Goal: Task Accomplishment & Management: Manage account settings

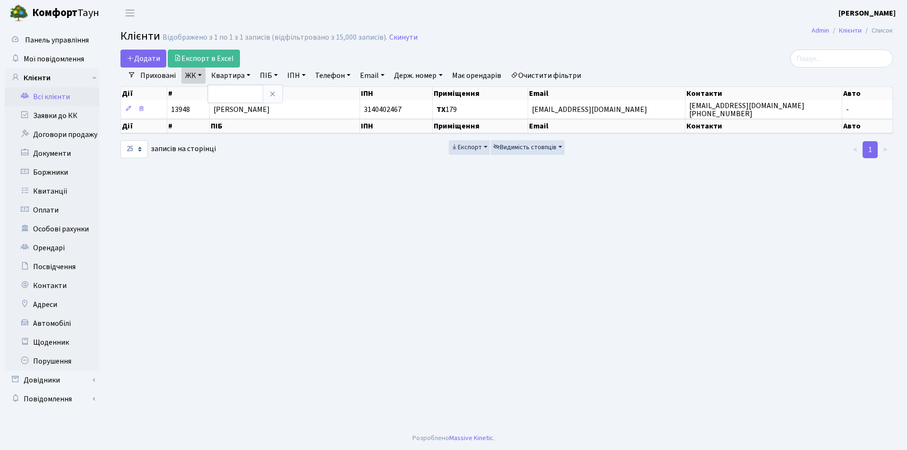
select select "25"
type input "187"
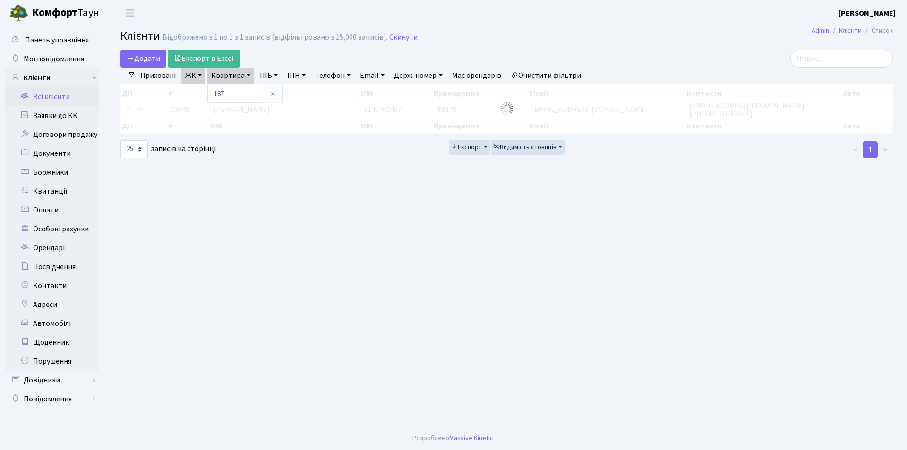
click at [257, 61] on div "Додати Експорт в Excel" at bounding box center [376, 59] width 510 height 18
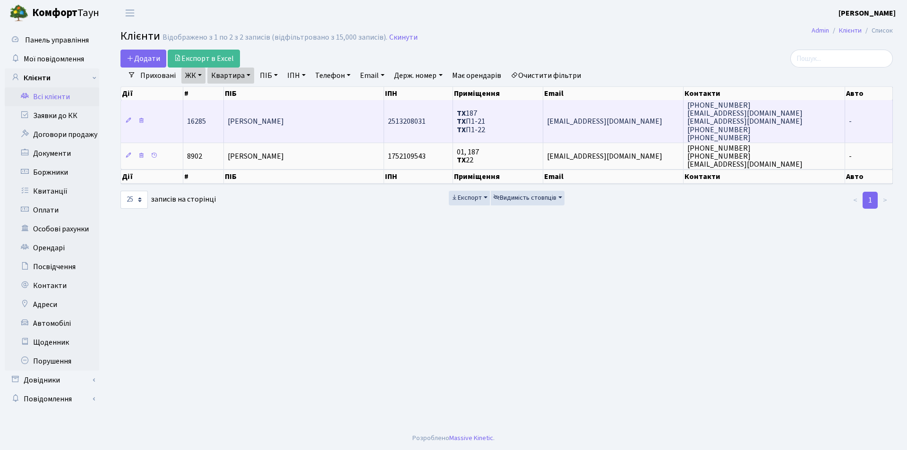
click at [284, 126] on span "[PERSON_NAME]" at bounding box center [256, 122] width 56 height 10
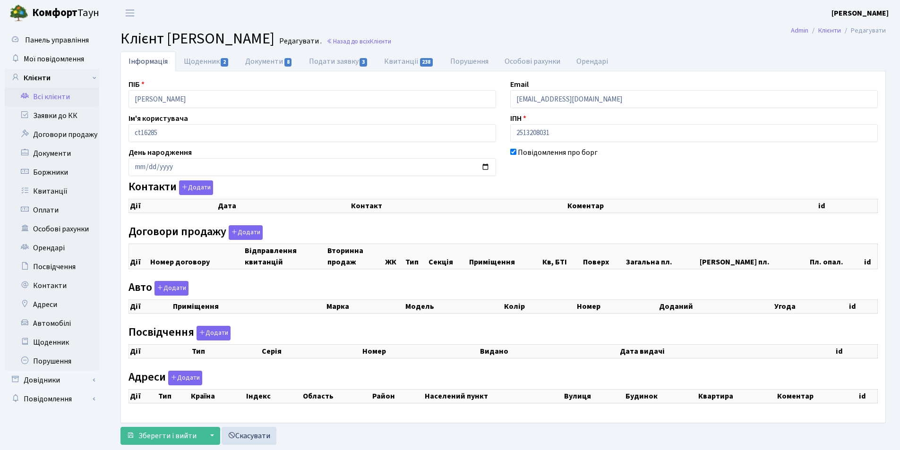
select select "25"
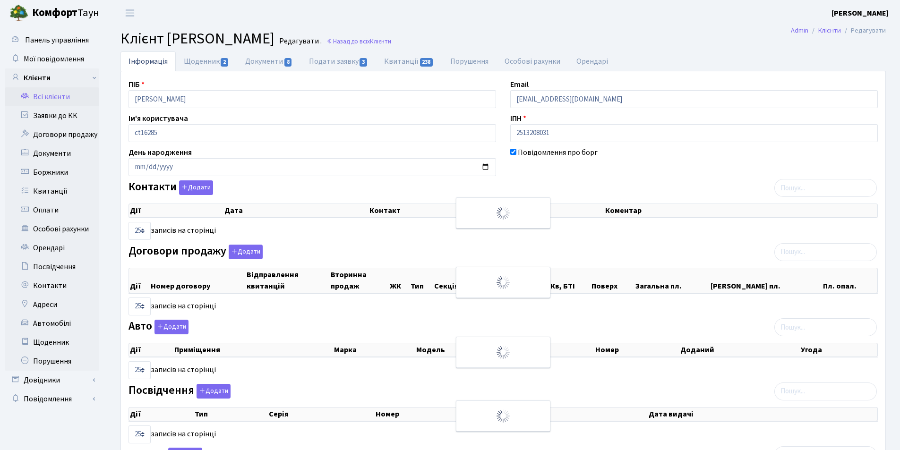
checkbox input "true"
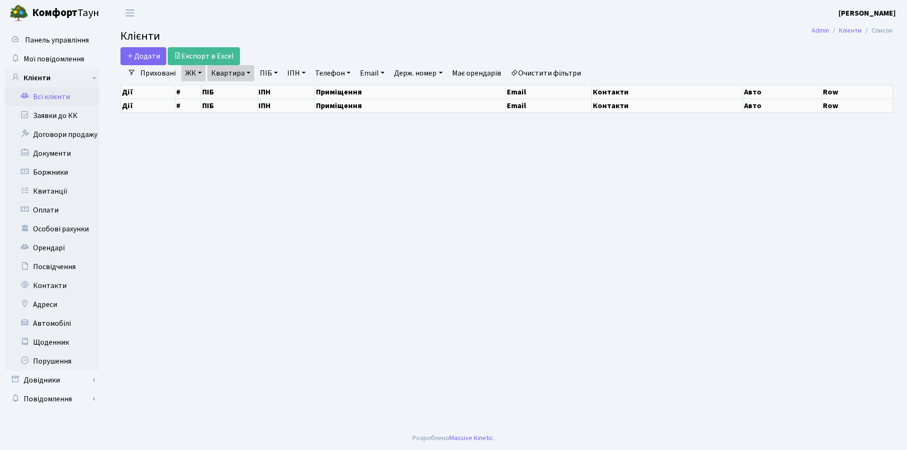
select select "25"
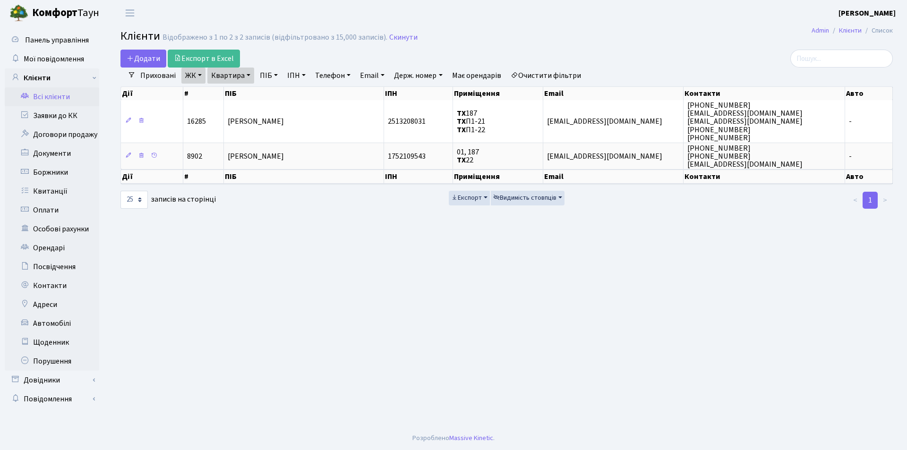
click at [246, 79] on link "Квартира" at bounding box center [230, 76] width 47 height 16
click at [246, 98] on input "187" at bounding box center [235, 94] width 55 height 18
type input "188"
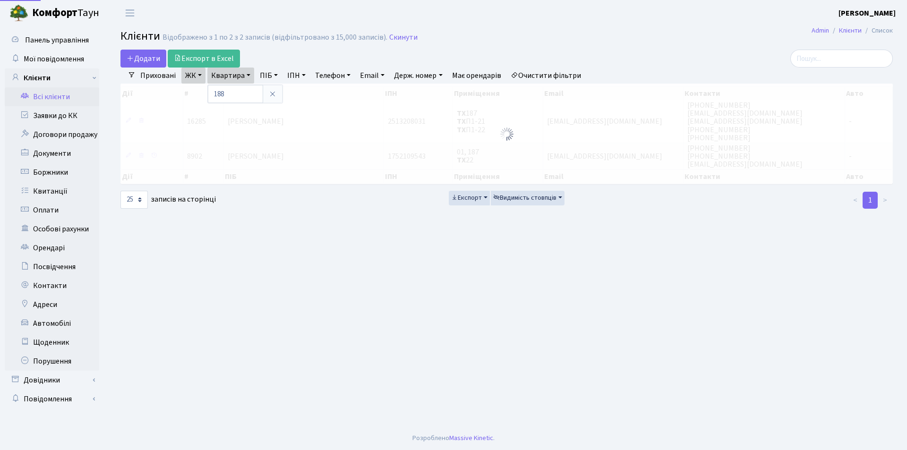
click at [269, 58] on div "Додати Експорт в Excel" at bounding box center [376, 59] width 510 height 18
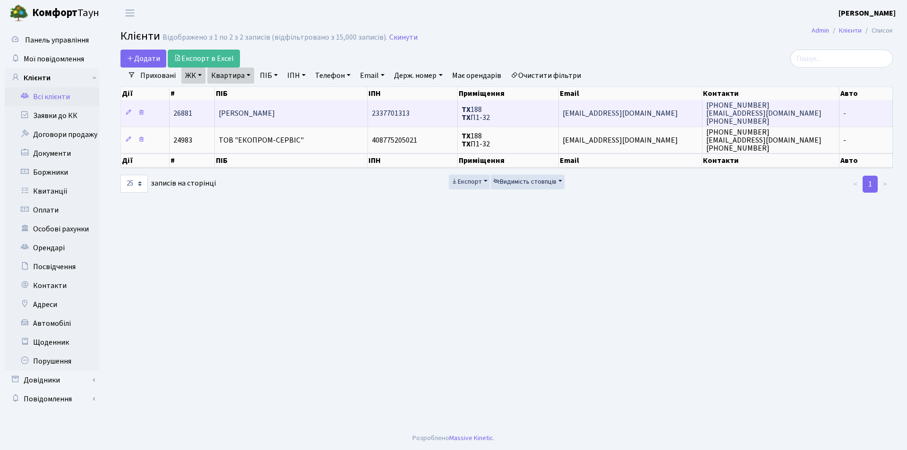
click at [259, 114] on span "Аваков Арсен Борисович" at bounding box center [247, 113] width 56 height 10
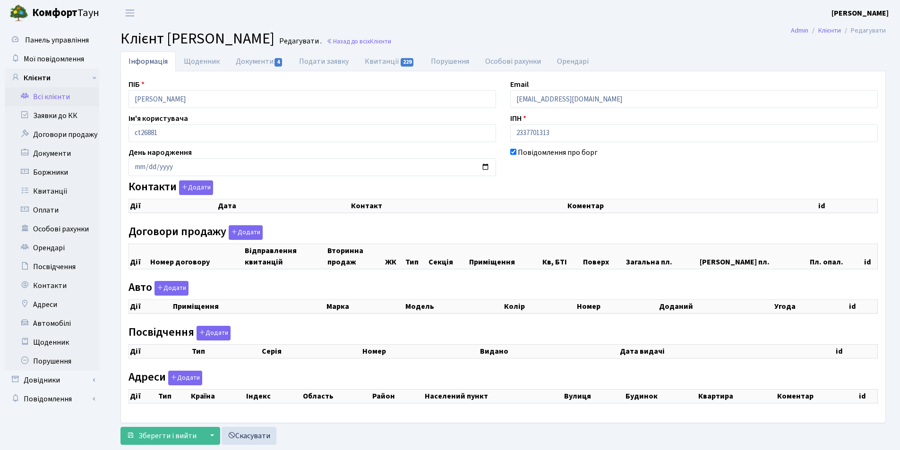
checkbox input "true"
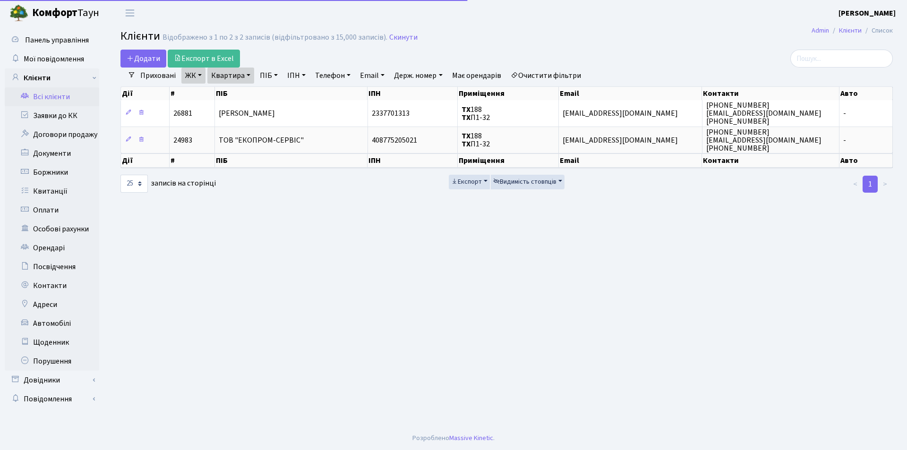
select select "25"
click at [239, 75] on link "Квартира" at bounding box center [230, 76] width 47 height 16
click at [242, 93] on input "188" at bounding box center [235, 94] width 55 height 18
type input "189"
click at [278, 53] on div "Додати Експорт в Excel" at bounding box center [376, 59] width 510 height 18
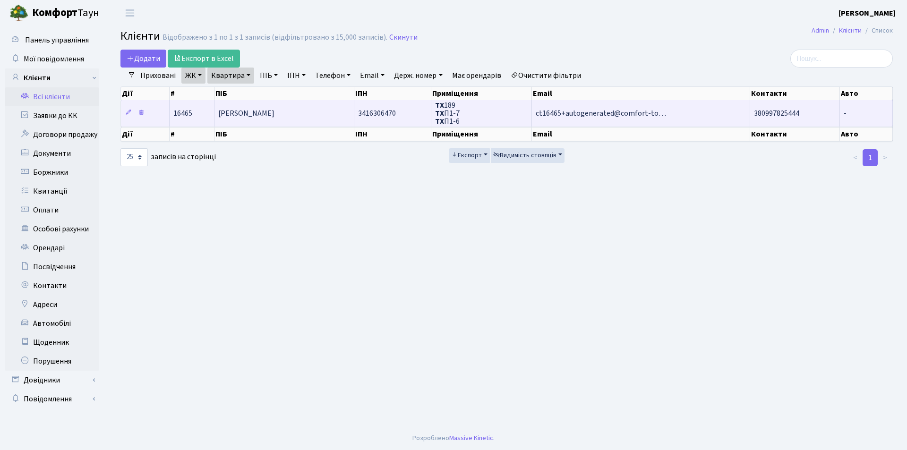
click at [298, 109] on td "Міллер Паул Павлович" at bounding box center [285, 113] width 140 height 26
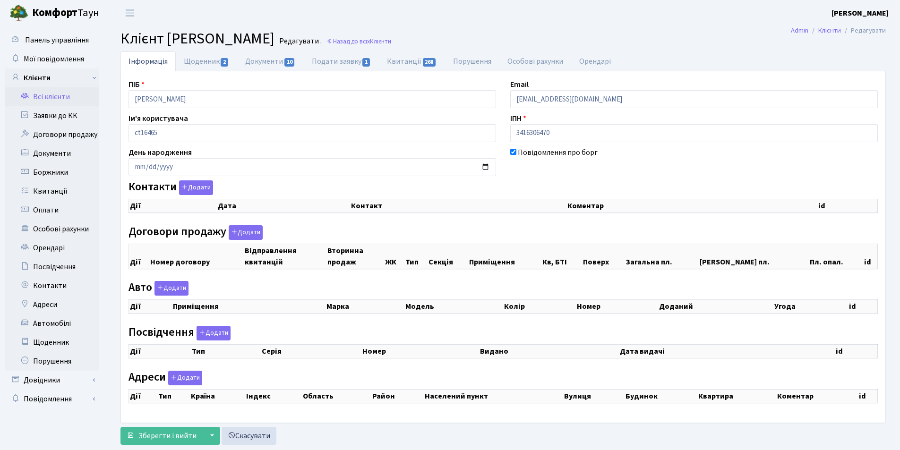
select select "25"
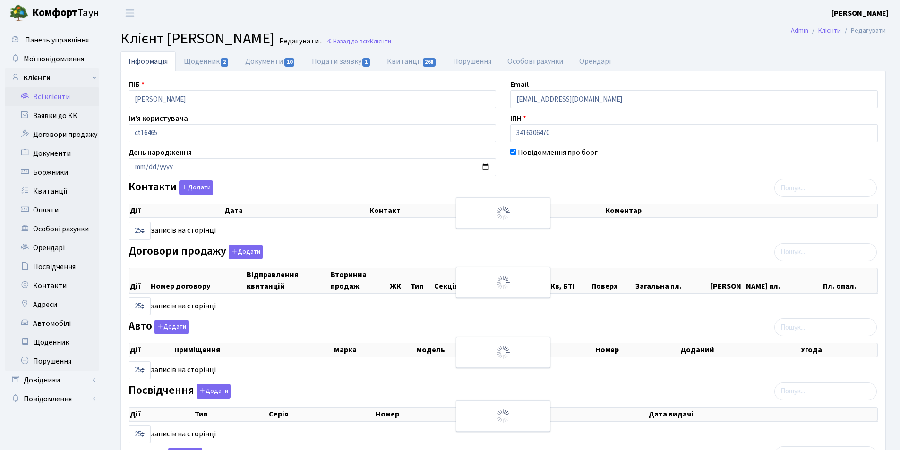
checkbox input "true"
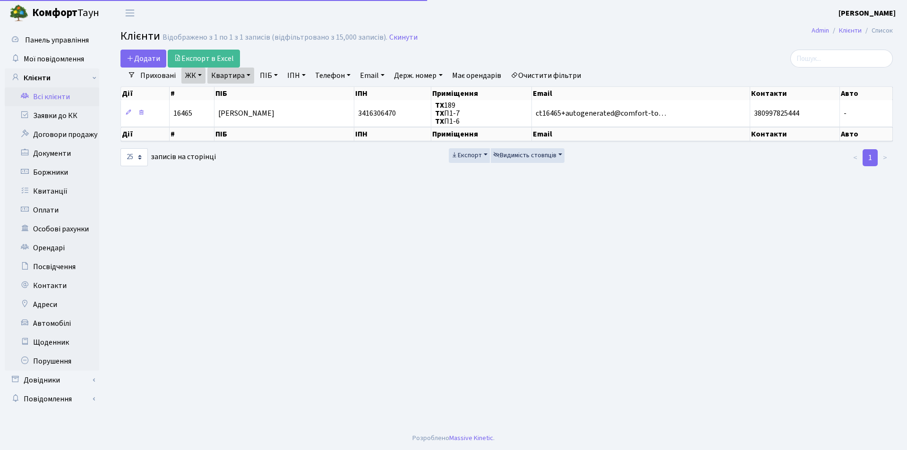
select select "25"
click at [244, 80] on link "Квартира" at bounding box center [230, 76] width 47 height 16
click at [239, 94] on input "189" at bounding box center [235, 94] width 55 height 18
type input "1"
type input "191"
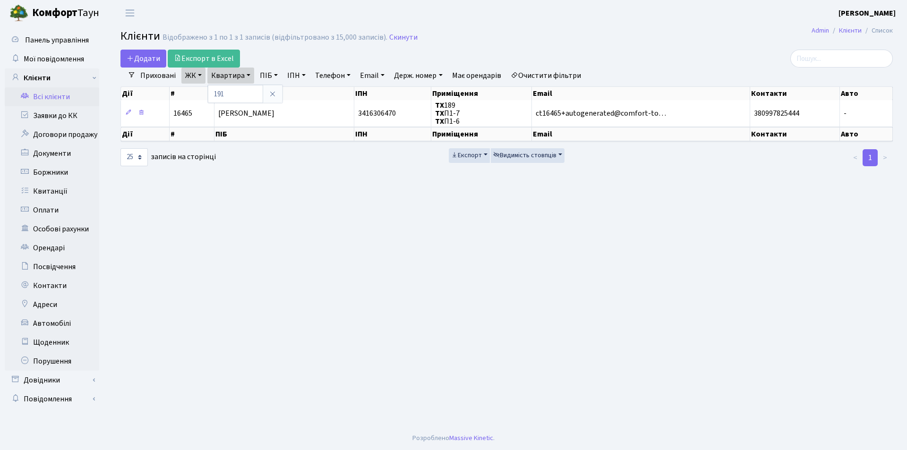
click at [268, 58] on div "Додати Експорт в Excel" at bounding box center [376, 59] width 510 height 18
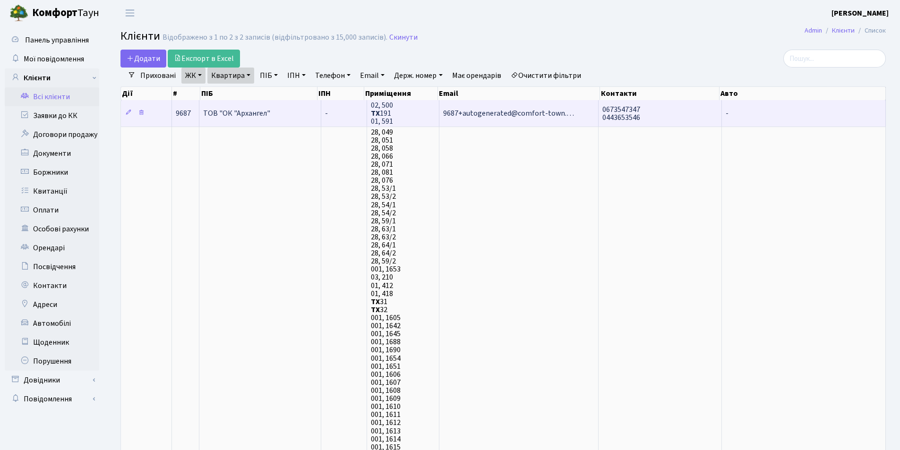
click at [472, 115] on span "9687+autogenerated@comfort-town.…" at bounding box center [508, 113] width 131 height 10
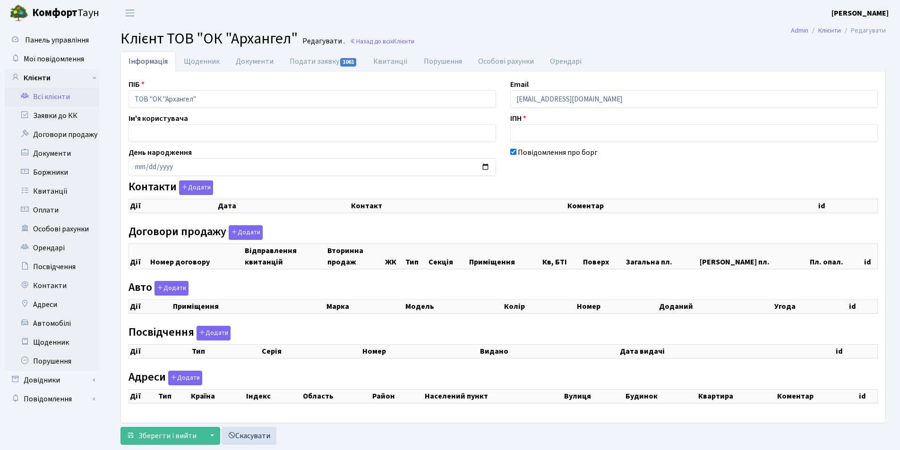
checkbox input "true"
select select "25"
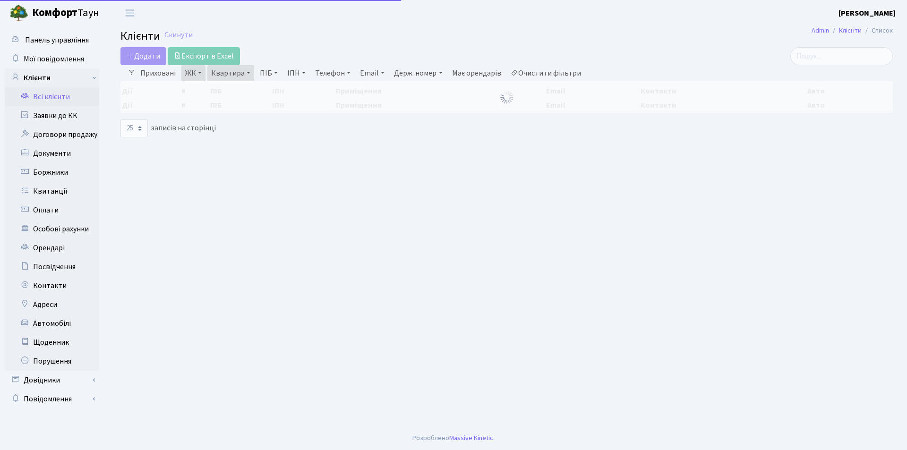
select select "25"
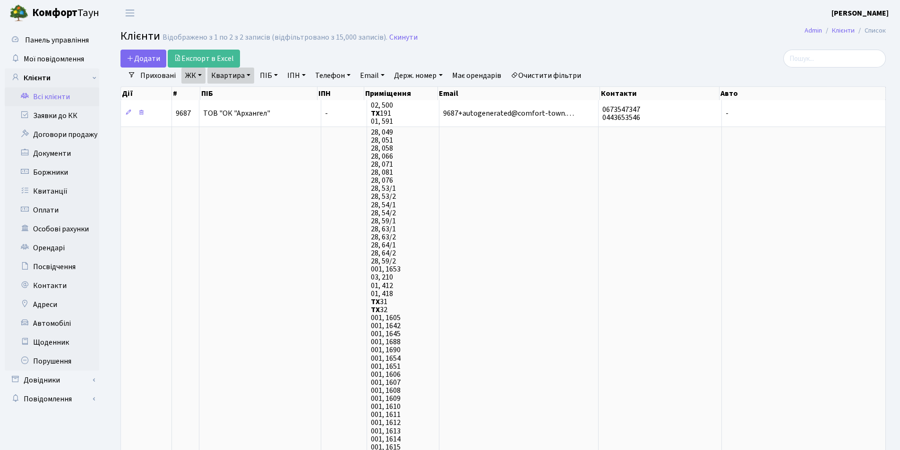
click at [234, 75] on link "Квартира" at bounding box center [230, 76] width 47 height 16
click at [243, 91] on input "191" at bounding box center [235, 94] width 55 height 18
type input "1"
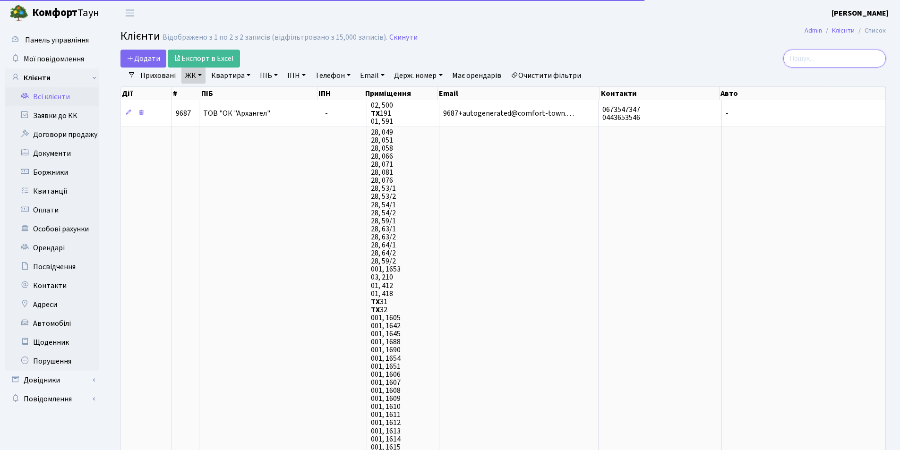
click at [817, 60] on input "search" at bounding box center [835, 59] width 103 height 18
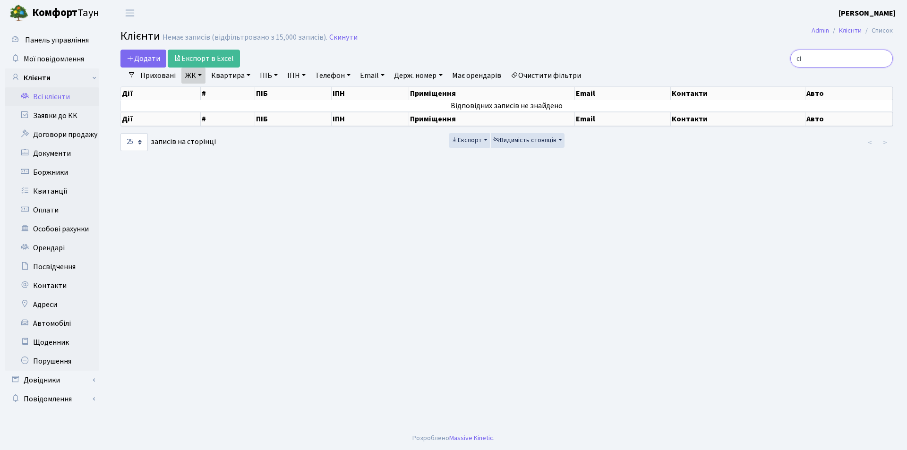
type input "с"
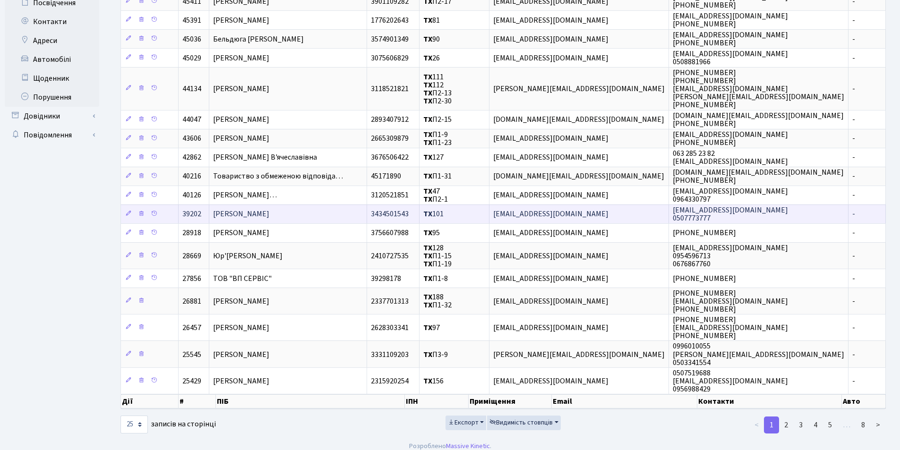
scroll to position [272, 0]
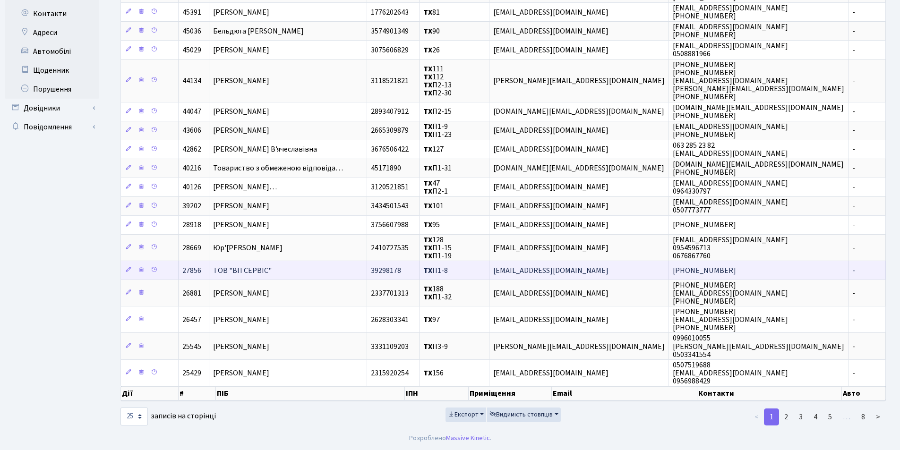
click at [337, 274] on td "ТОВ "ВП СЕРВІС"" at bounding box center [288, 270] width 158 height 19
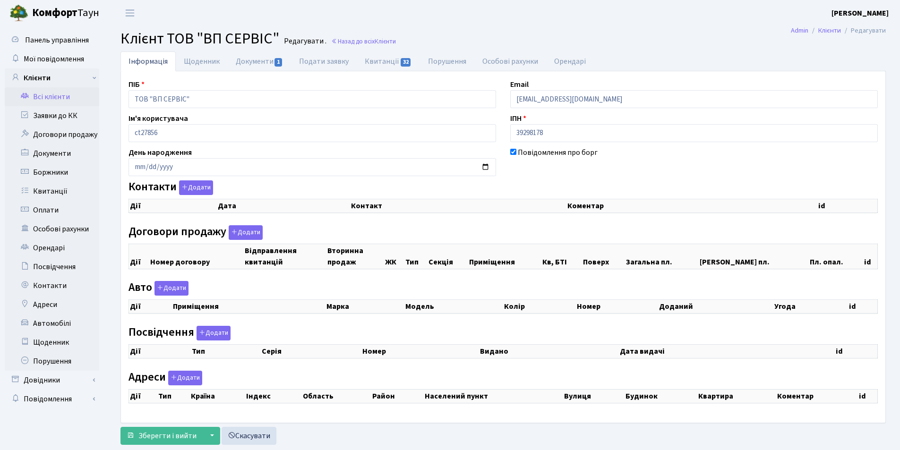
select select "25"
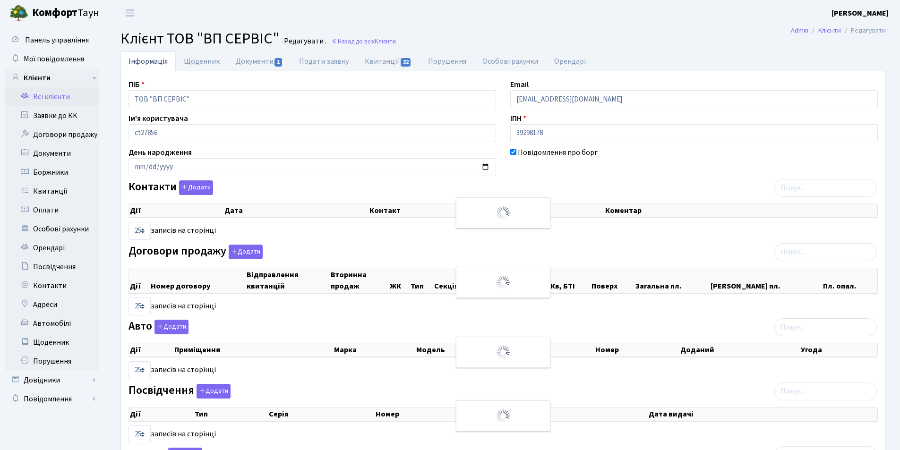
checkbox input "true"
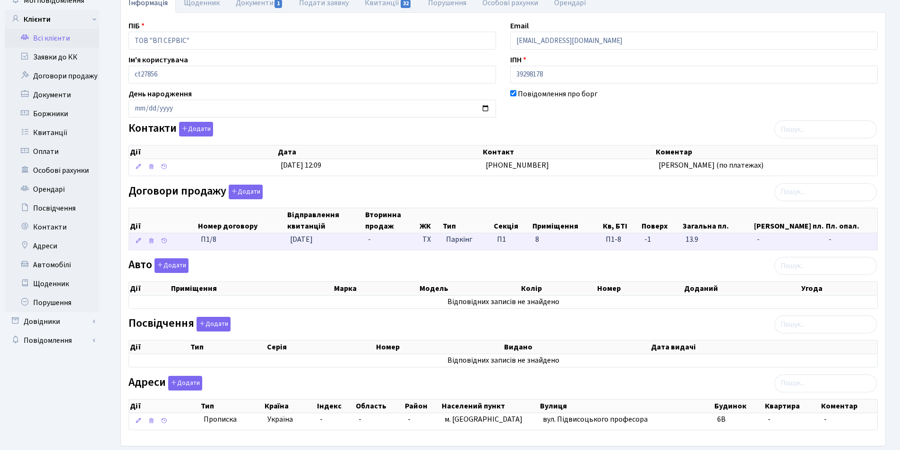
scroll to position [95, 0]
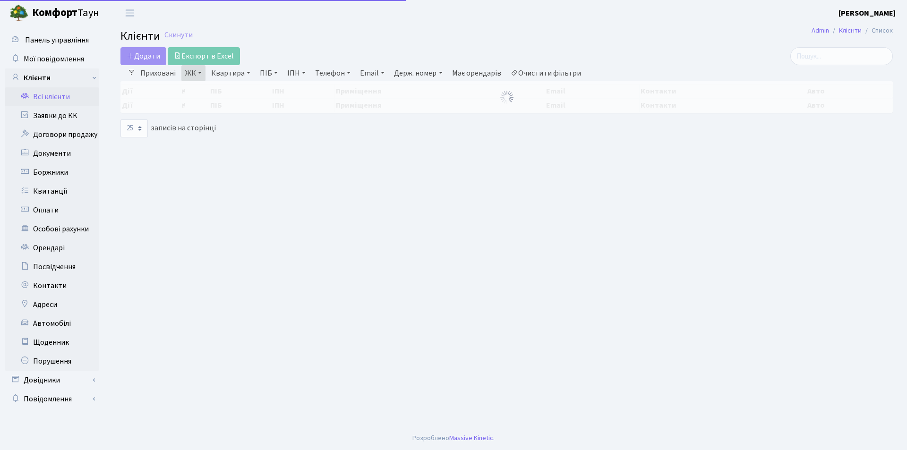
select select "25"
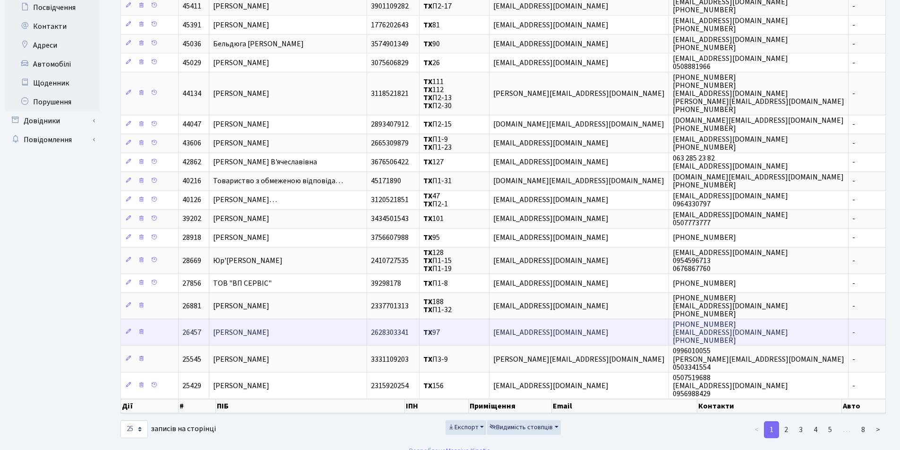
scroll to position [272, 0]
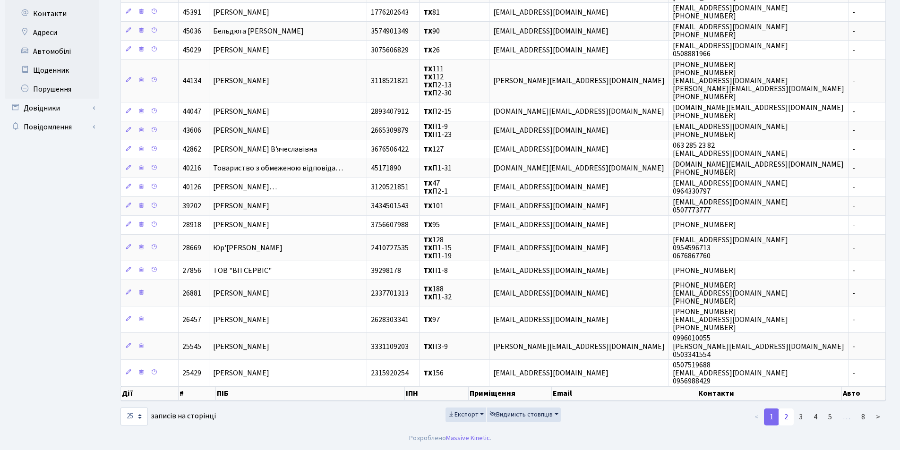
click at [786, 415] on link "2" at bounding box center [786, 417] width 15 height 17
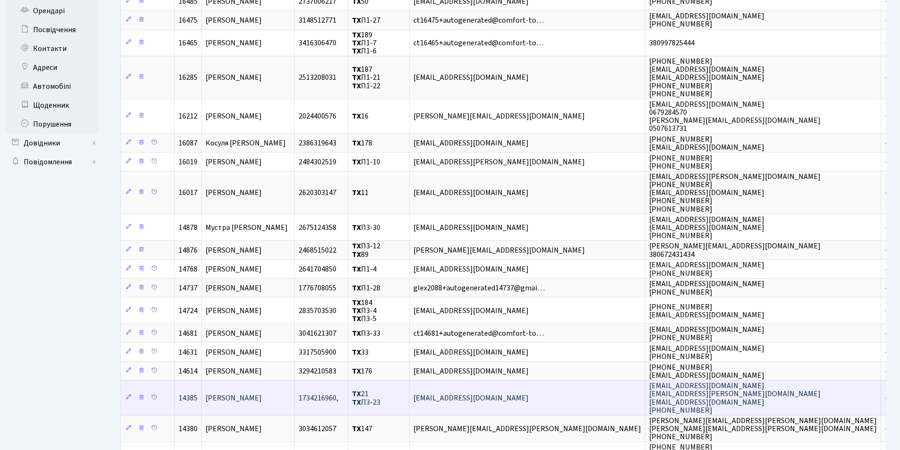
scroll to position [328, 0]
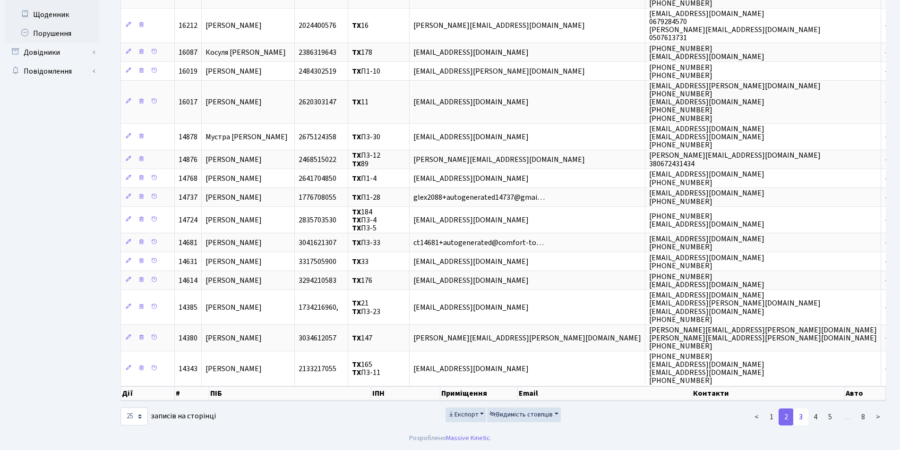
click at [801, 416] on link "3" at bounding box center [801, 417] width 15 height 17
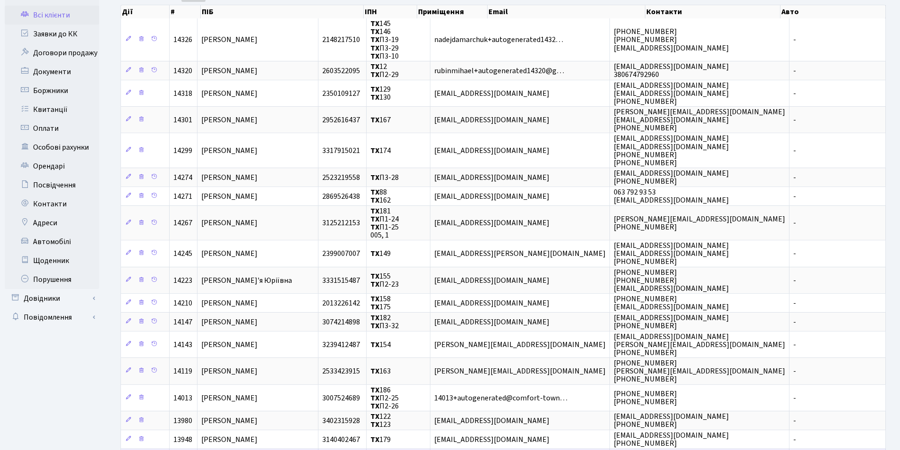
scroll to position [0, 0]
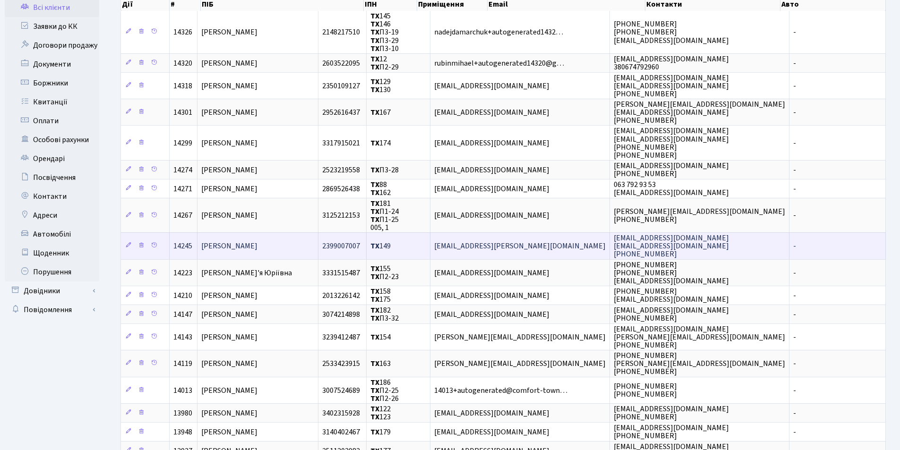
scroll to position [95, 0]
